Goal: Task Accomplishment & Management: Manage account settings

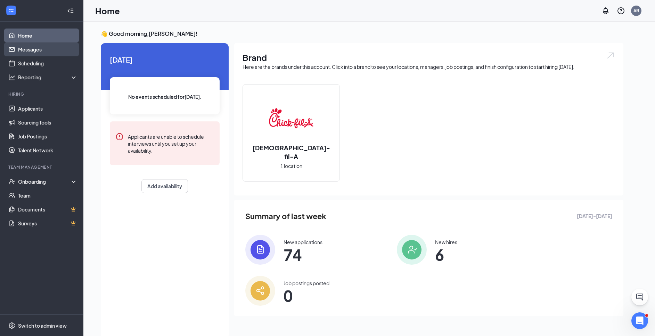
click at [28, 43] on link "Messages" at bounding box center [47, 49] width 59 height 14
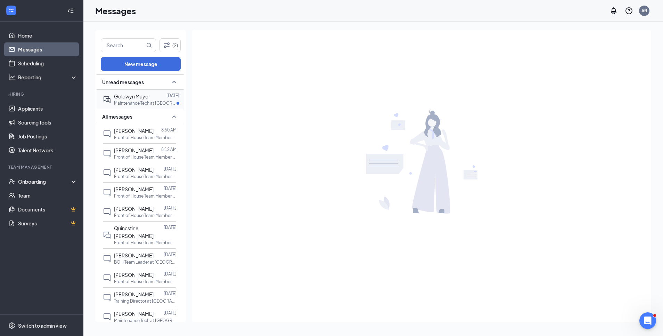
click at [150, 103] on p "Maintenance Tech at [GEOGRAPHIC_DATA]" at bounding box center [145, 103] width 63 height 6
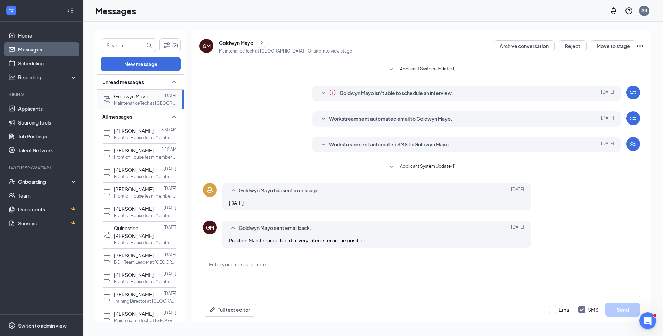
scroll to position [4, 0]
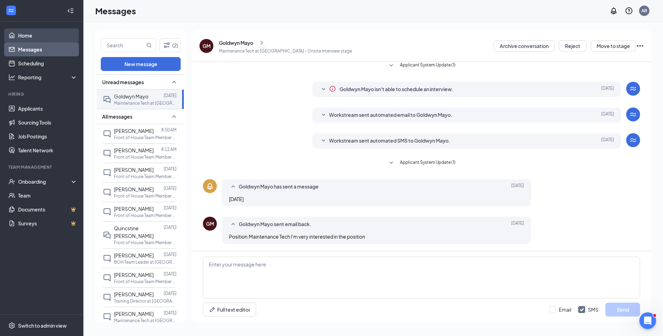
click at [36, 32] on link "Home" at bounding box center [47, 36] width 59 height 14
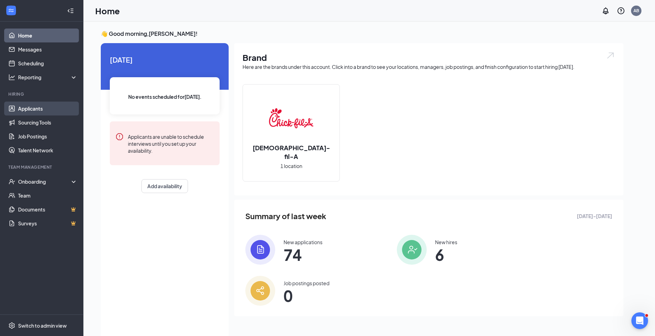
click at [30, 108] on link "Applicants" at bounding box center [47, 108] width 59 height 14
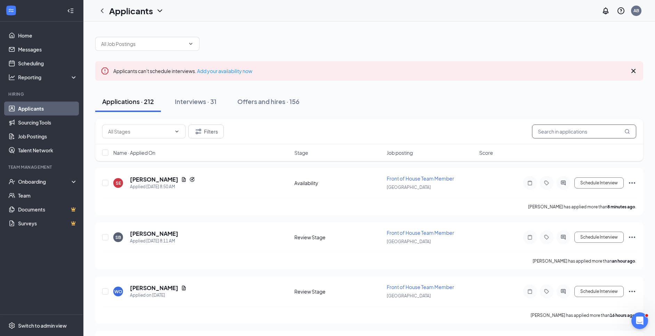
click at [556, 128] on input "text" at bounding box center [584, 131] width 104 height 14
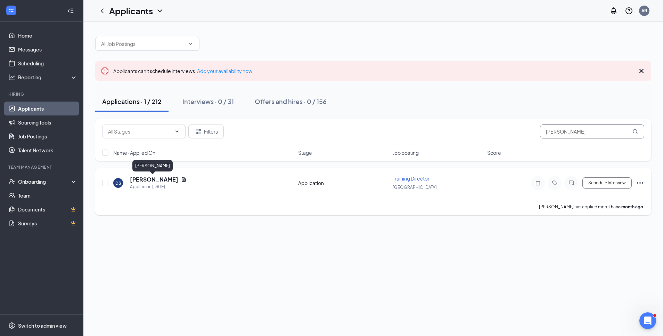
type input "[PERSON_NAME]"
click at [160, 180] on h5 "[PERSON_NAME]" at bounding box center [154, 180] width 48 height 8
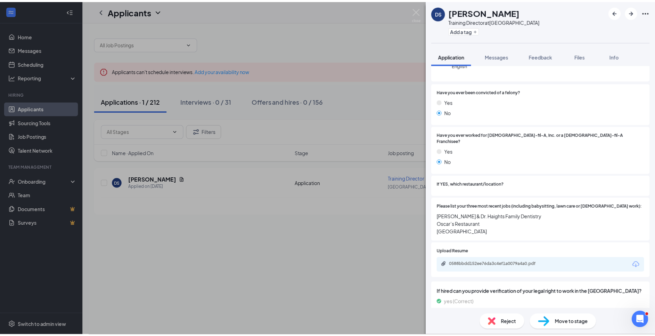
scroll to position [156, 0]
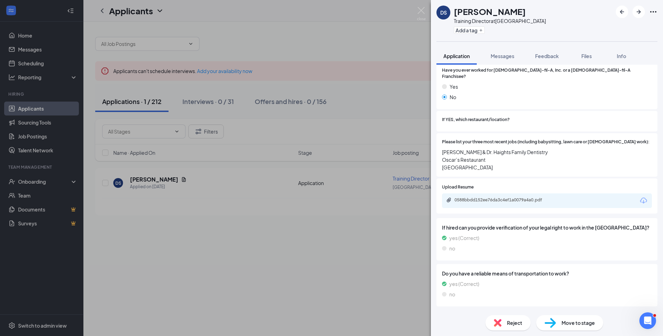
click at [566, 323] on span "Move to stage" at bounding box center [578, 323] width 33 height 8
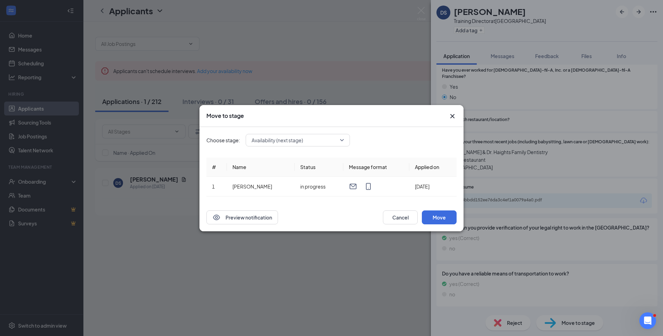
click at [327, 140] on span "Availability (next stage)" at bounding box center [295, 140] width 86 height 10
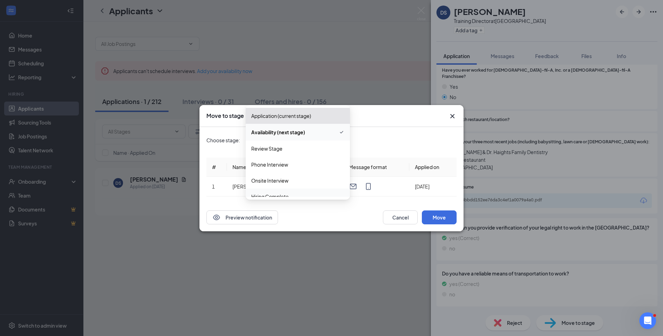
click at [275, 196] on span "Hiring Complete" at bounding box center [270, 197] width 38 height 8
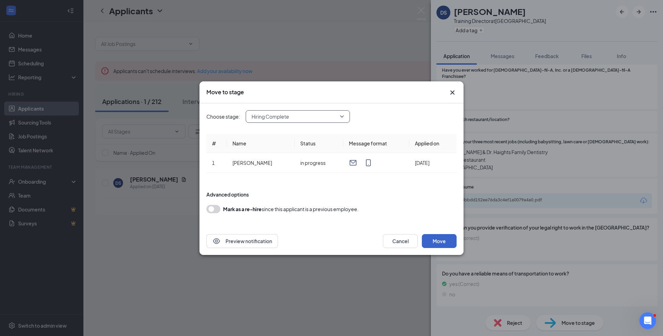
click at [443, 243] on button "Move" at bounding box center [439, 241] width 35 height 14
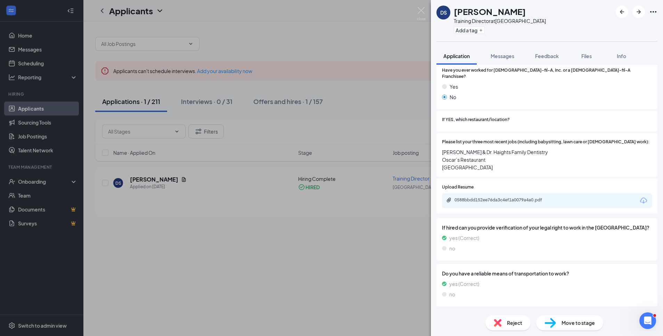
click at [416, 11] on div "DS [PERSON_NAME] Training Director at [GEOGRAPHIC_DATA] Add a tag Application M…" at bounding box center [331, 168] width 663 height 336
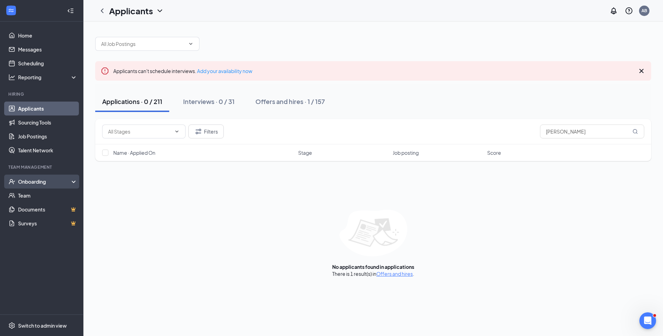
click at [30, 182] on div "Onboarding" at bounding box center [45, 181] width 54 height 7
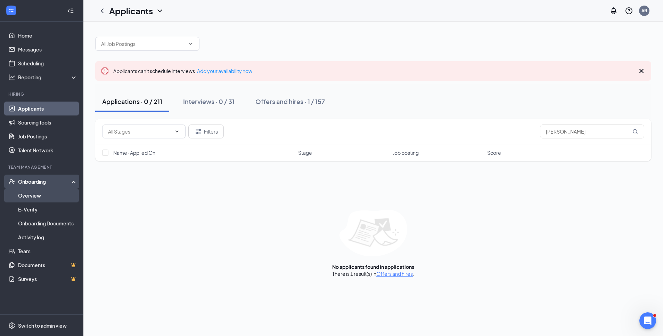
click at [32, 195] on link "Overview" at bounding box center [47, 195] width 59 height 14
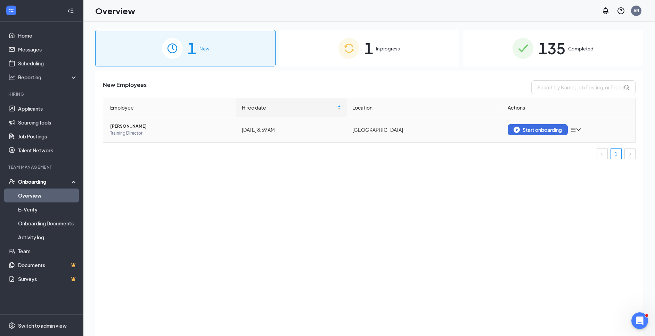
click at [522, 124] on td "Start onboarding" at bounding box center [568, 129] width 133 height 25
click at [526, 128] on div "Start onboarding" at bounding box center [538, 130] width 48 height 6
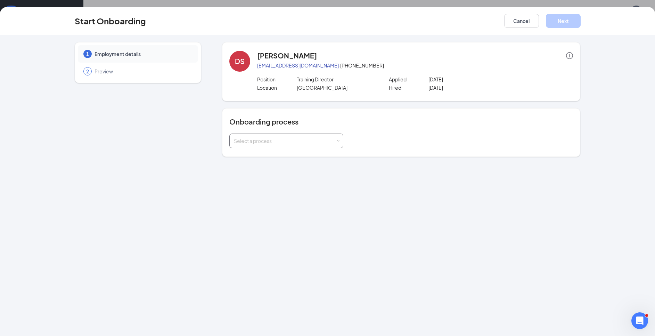
click at [313, 145] on div "Select a process" at bounding box center [286, 141] width 105 height 14
click at [321, 151] on li "Team Member Onboarding" at bounding box center [286, 155] width 114 height 13
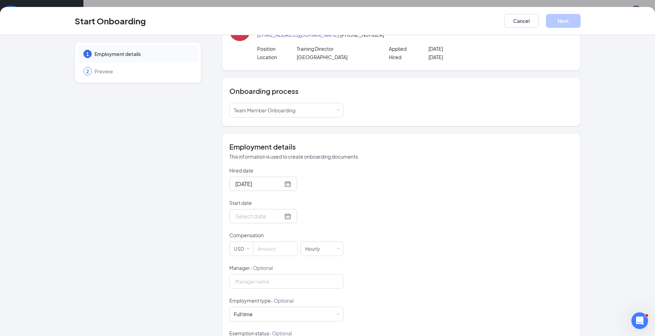
scroll to position [105, 0]
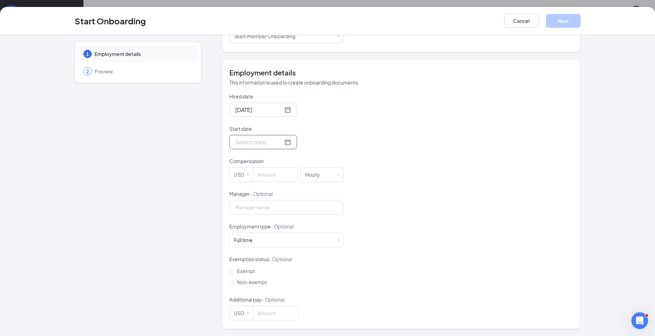
click at [281, 142] on div at bounding box center [263, 142] width 56 height 9
type input "[DATE]"
click at [274, 233] on div "3" at bounding box center [277, 235] width 8 height 8
click at [281, 172] on input at bounding box center [275, 175] width 44 height 14
click at [375, 131] on div "Hired date [DATE] Start date [DATE] [DATE] Su Mo Tu We Th Fr Sa 31 1 2 3 4 5 6 …" at bounding box center [401, 206] width 344 height 227
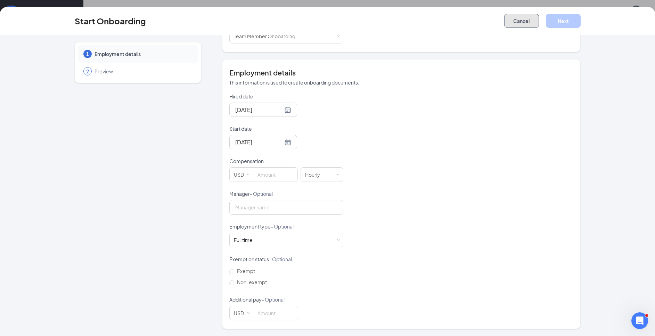
click at [514, 21] on button "Cancel" at bounding box center [521, 21] width 35 height 14
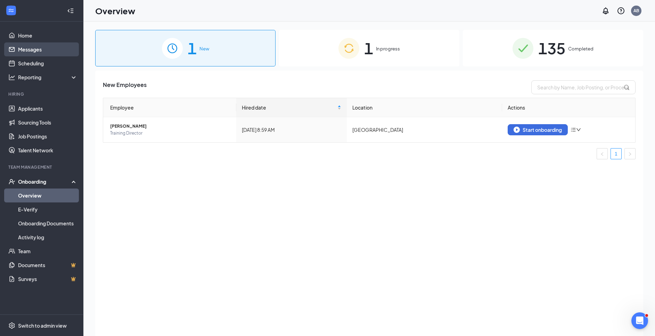
click at [51, 52] on link "Messages" at bounding box center [47, 49] width 59 height 14
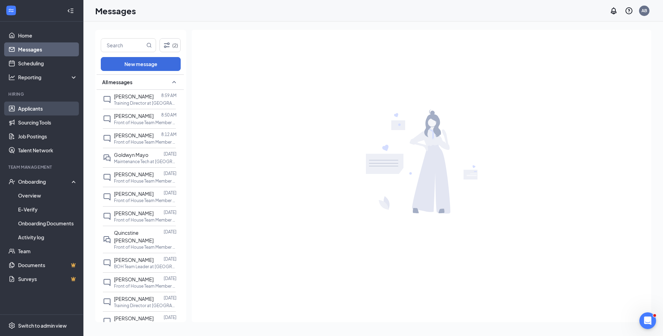
click at [34, 107] on link "Applicants" at bounding box center [47, 108] width 59 height 14
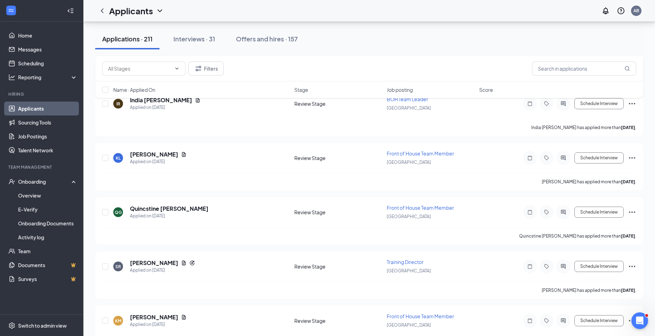
scroll to position [788, 0]
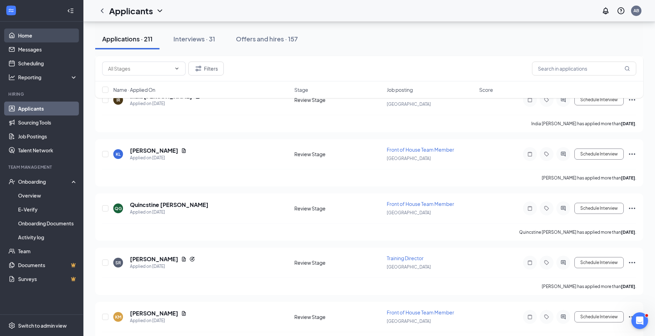
click at [45, 35] on link "Home" at bounding box center [47, 36] width 59 height 14
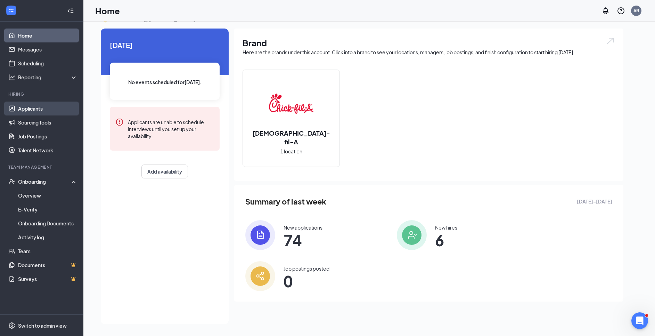
click at [23, 107] on link "Applicants" at bounding box center [47, 108] width 59 height 14
